Goal: Task Accomplishment & Management: Manage account settings

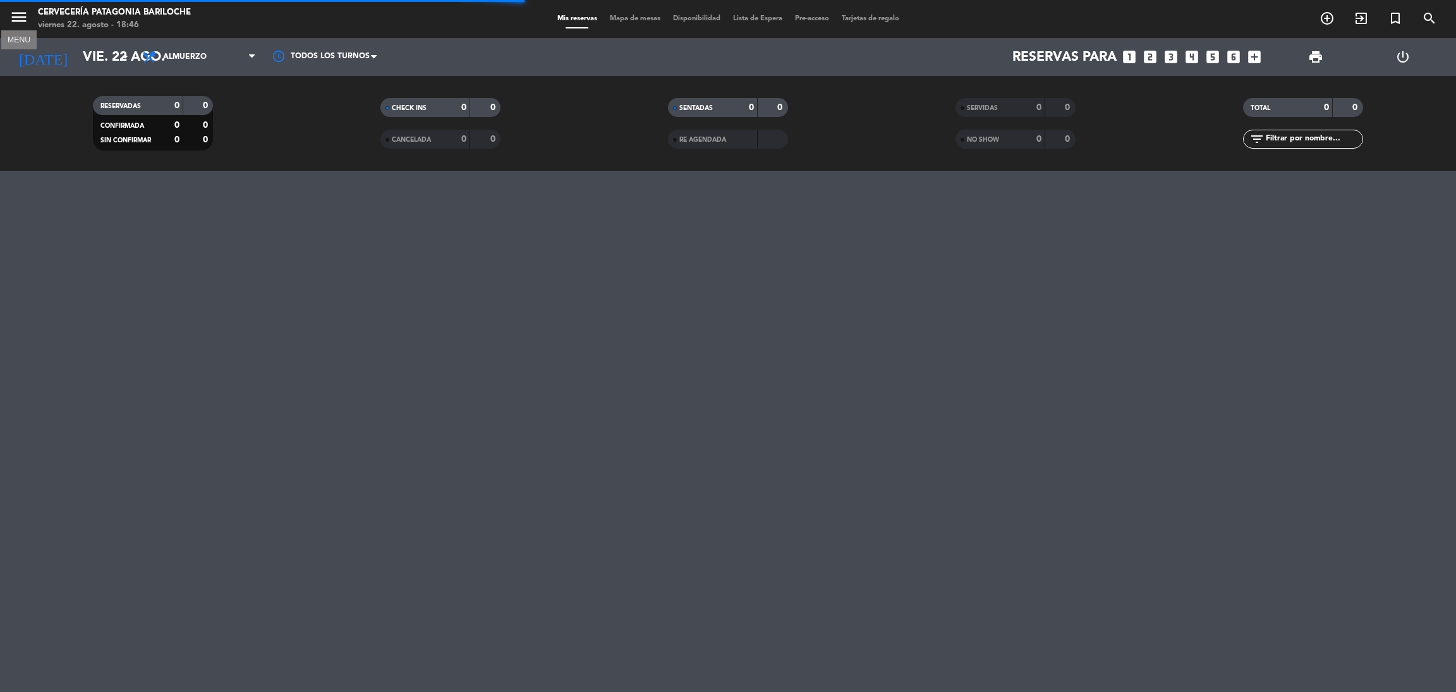
click at [20, 22] on icon "menu" at bounding box center [18, 17] width 19 height 19
click at [35, 66] on span "Cervecería Patagonia Bariloche" at bounding box center [114, 63] width 165 height 27
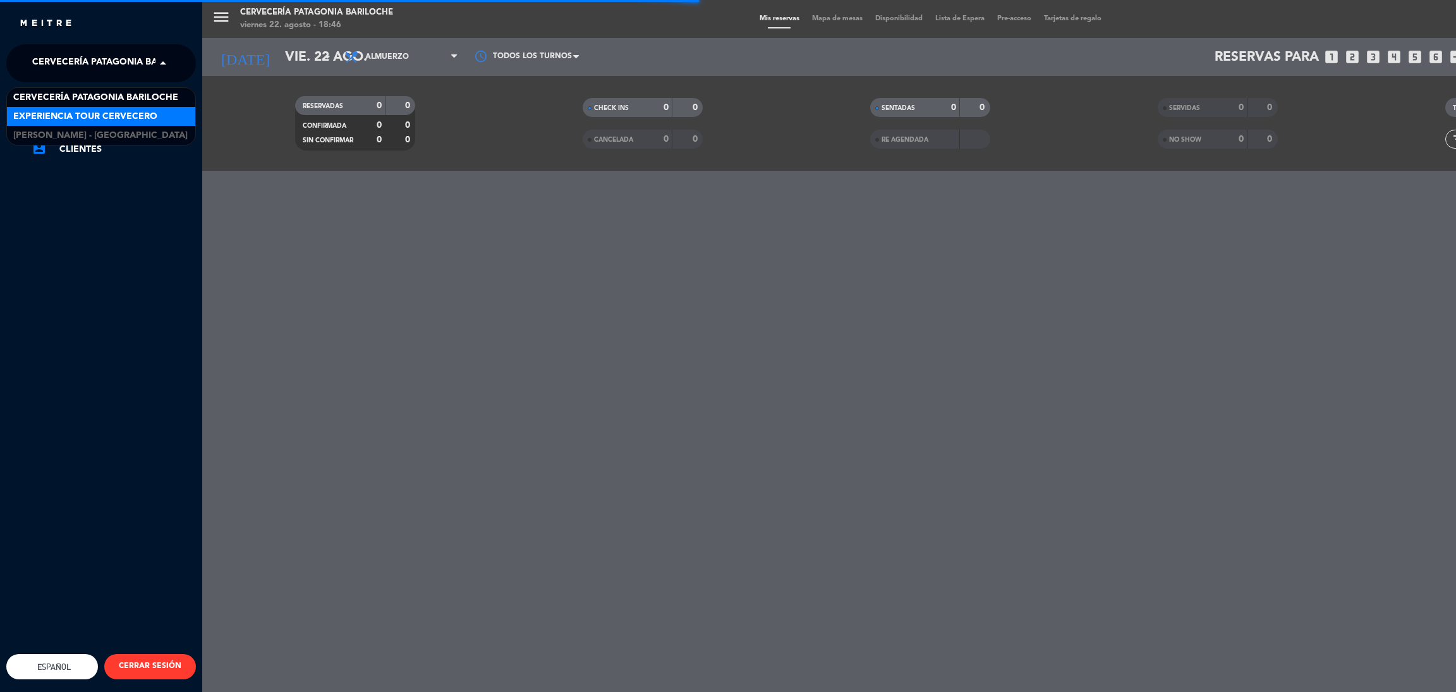
click at [63, 118] on span "Experiencia Tour Cervecero" at bounding box center [85, 116] width 144 height 15
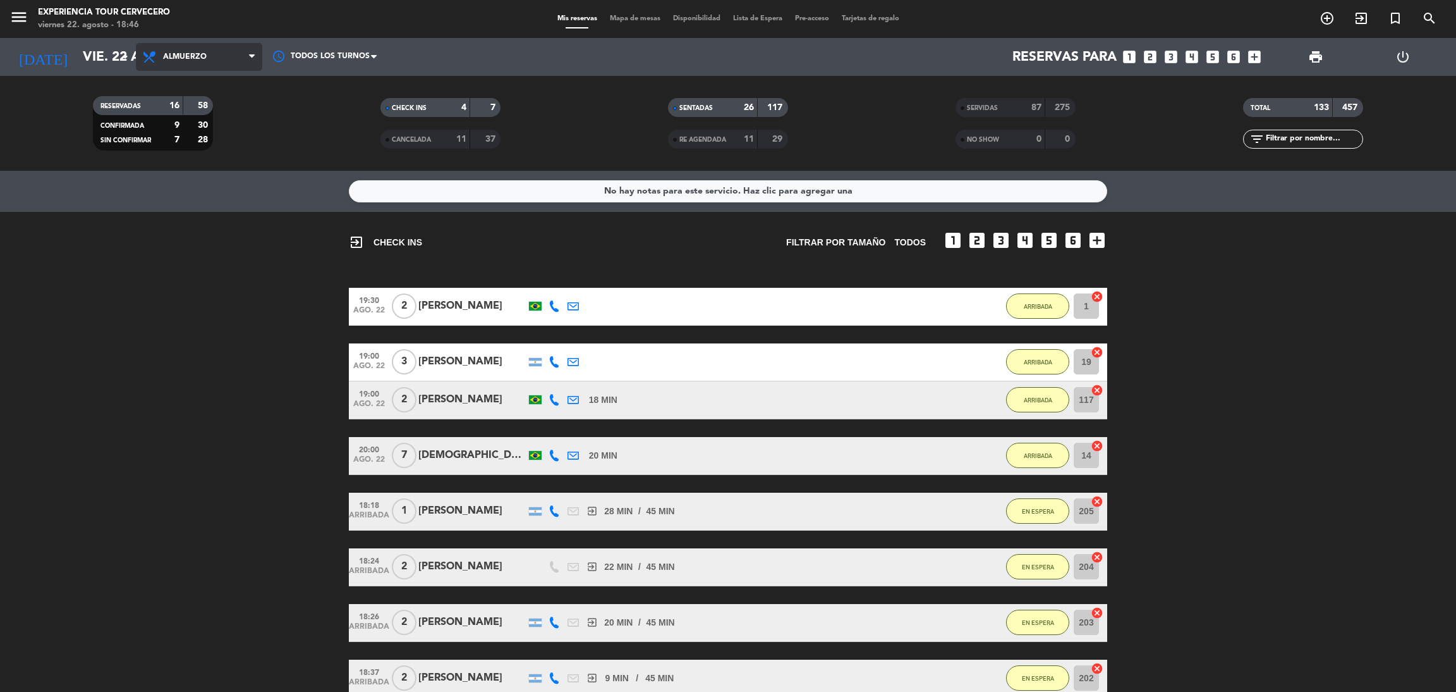
click at [202, 52] on span "Almuerzo" at bounding box center [185, 56] width 44 height 9
click at [202, 92] on div "menu Experiencia Tour Cervecero [DATE] 22. agosto - 18:46 Mis reservas Mapa de …" at bounding box center [728, 85] width 1456 height 171
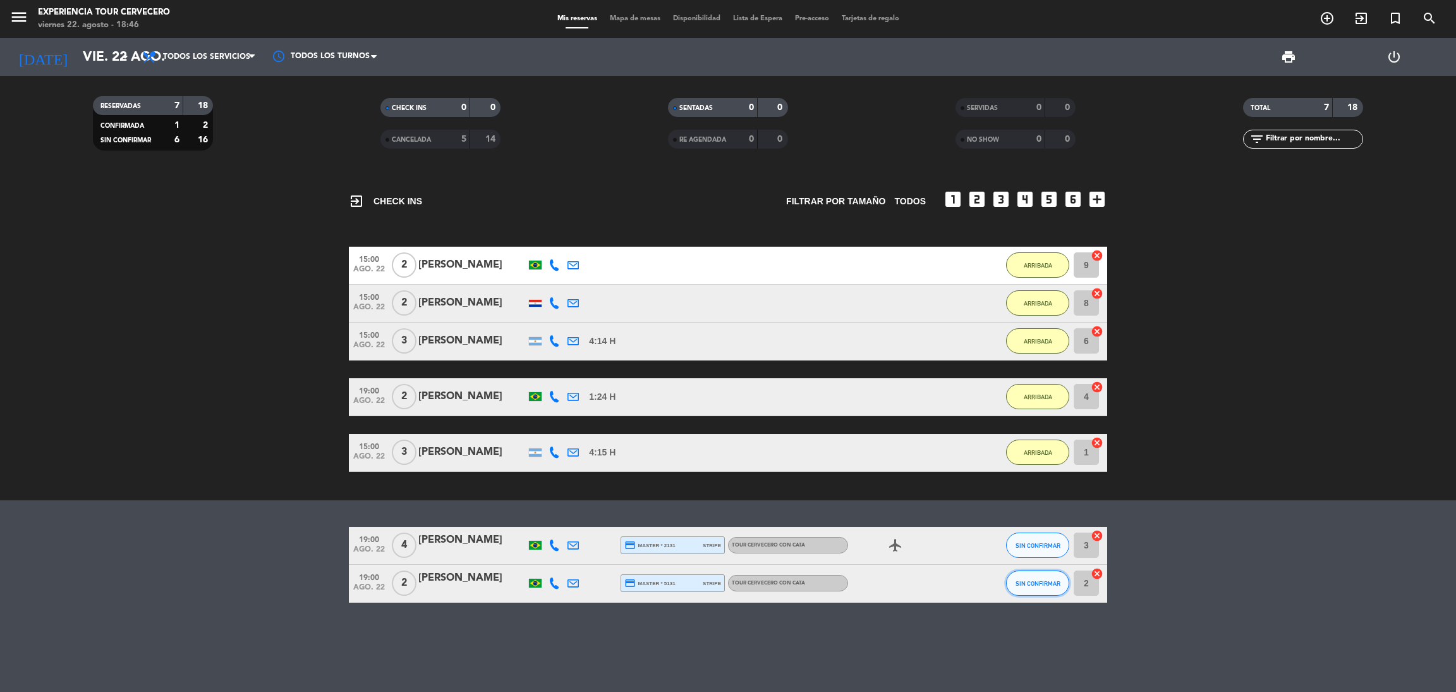
click at [1042, 592] on button "SIN CONFIRMAR" at bounding box center [1037, 582] width 63 height 25
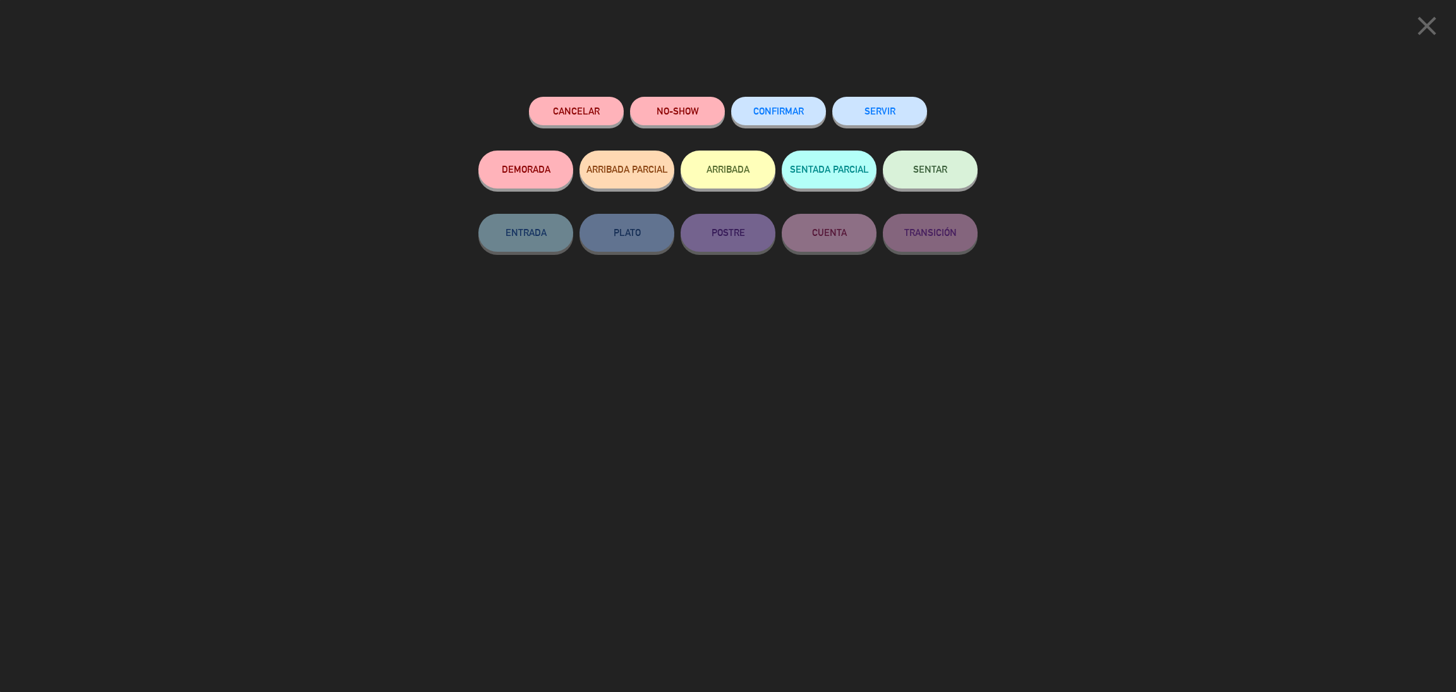
click at [712, 178] on button "ARRIBADA" at bounding box center [728, 169] width 95 height 38
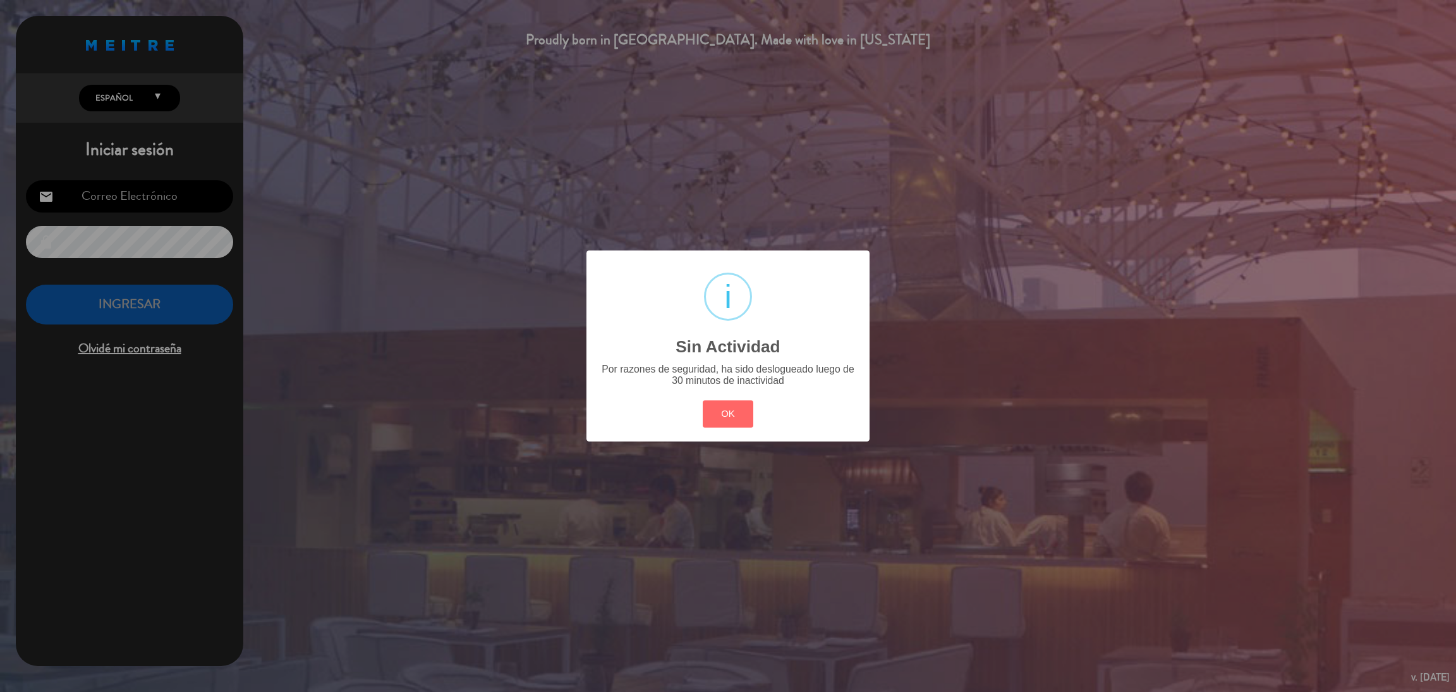
type input "[EMAIL_ADDRESS][DOMAIN_NAME]"
